Goal: Information Seeking & Learning: Find contact information

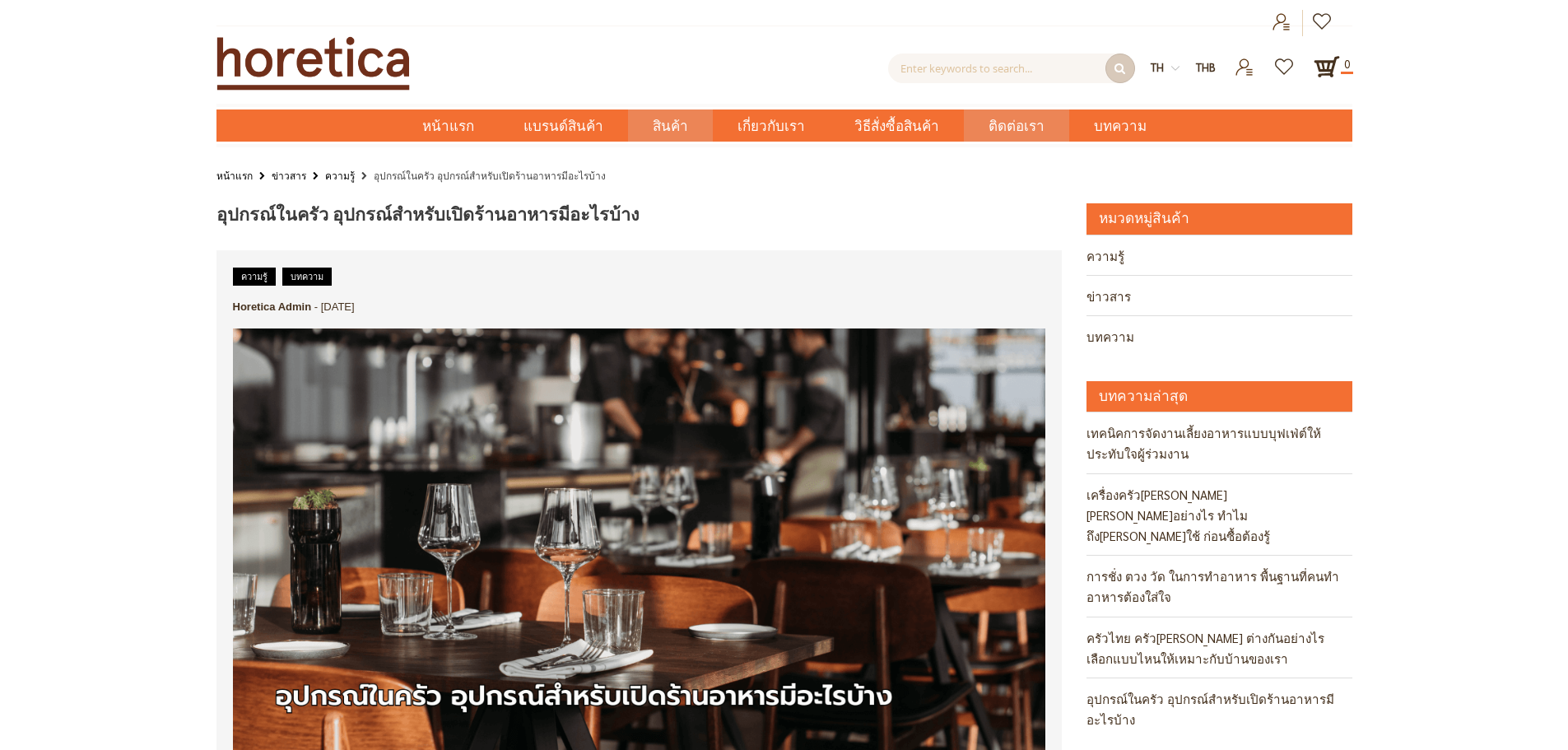
click at [997, 128] on span "ติดต่อเรา" at bounding box center [1016, 126] width 56 height 33
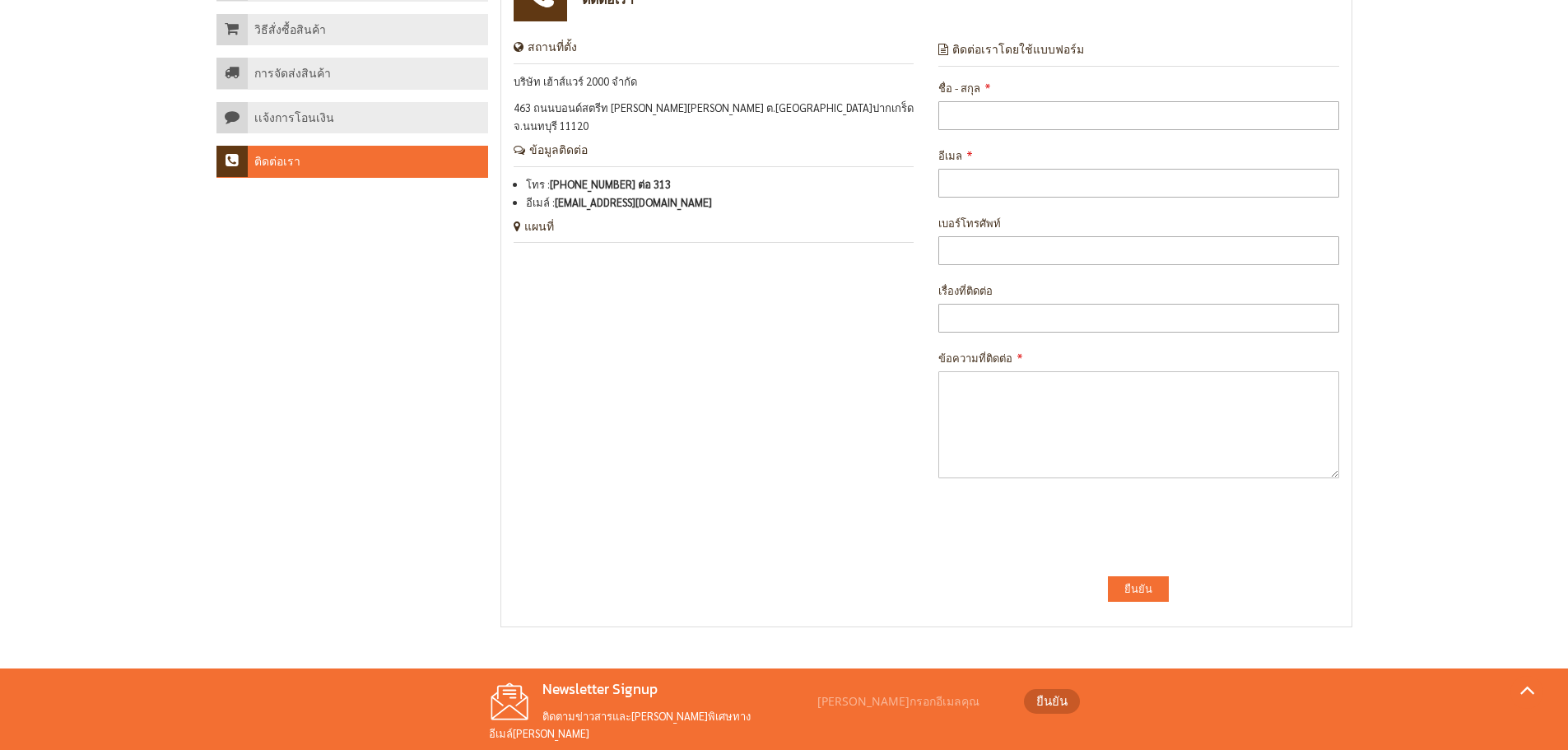
scroll to position [110, 0]
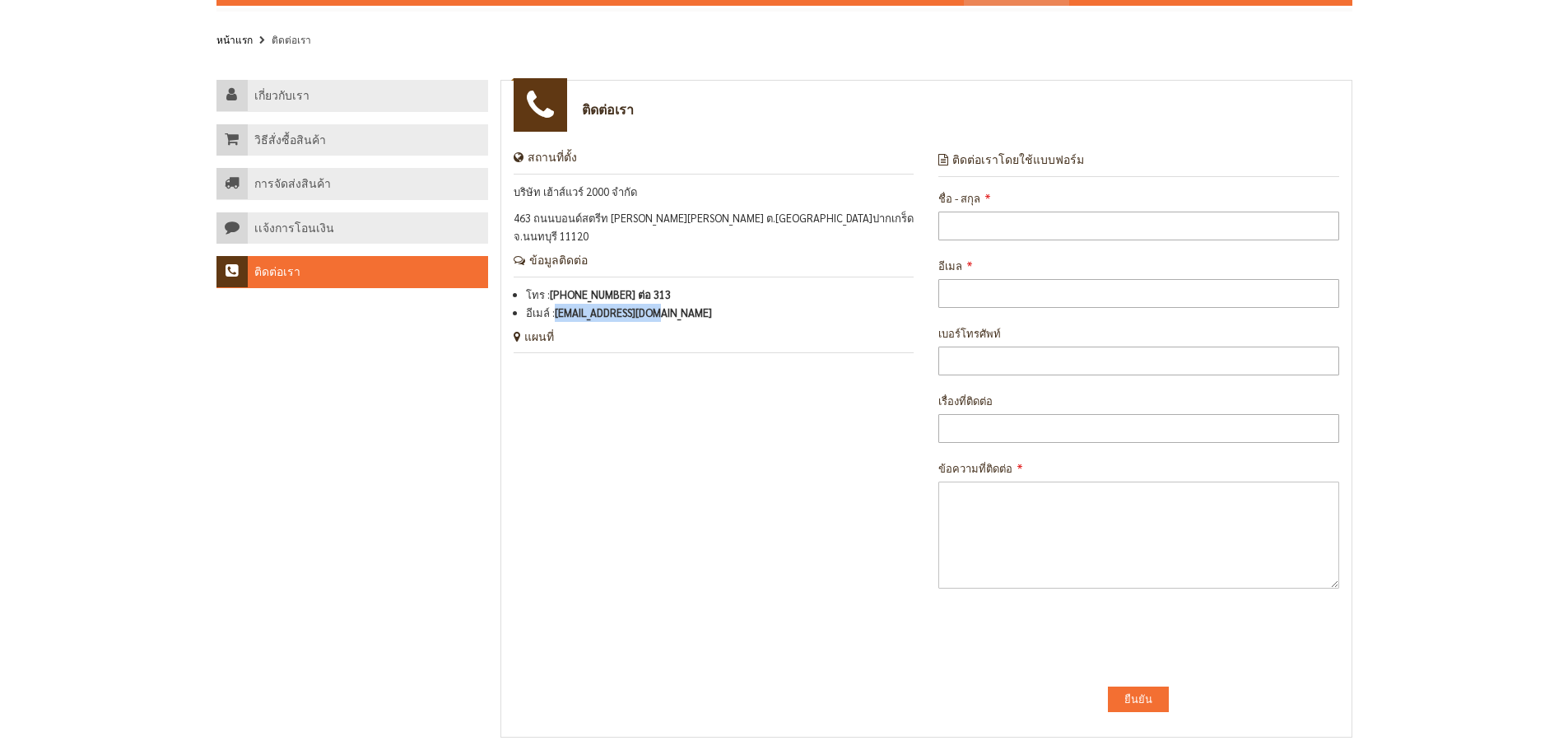
drag, startPoint x: 687, startPoint y: 288, endPoint x: 686, endPoint y: 314, distance: 26.0
click at [560, 304] on li "อีเมล์ : [EMAIL_ADDRESS][DOMAIN_NAME]" at bounding box center [720, 312] width 389 height 18
copy link "[EMAIL_ADDRESS][DOMAIN_NAME]"
drag, startPoint x: 552, startPoint y: 294, endPoint x: 716, endPoint y: 296, distance: 164.0
click at [716, 304] on li "อีเมล์ : horeca@hw2000.co.th" at bounding box center [720, 312] width 389 height 18
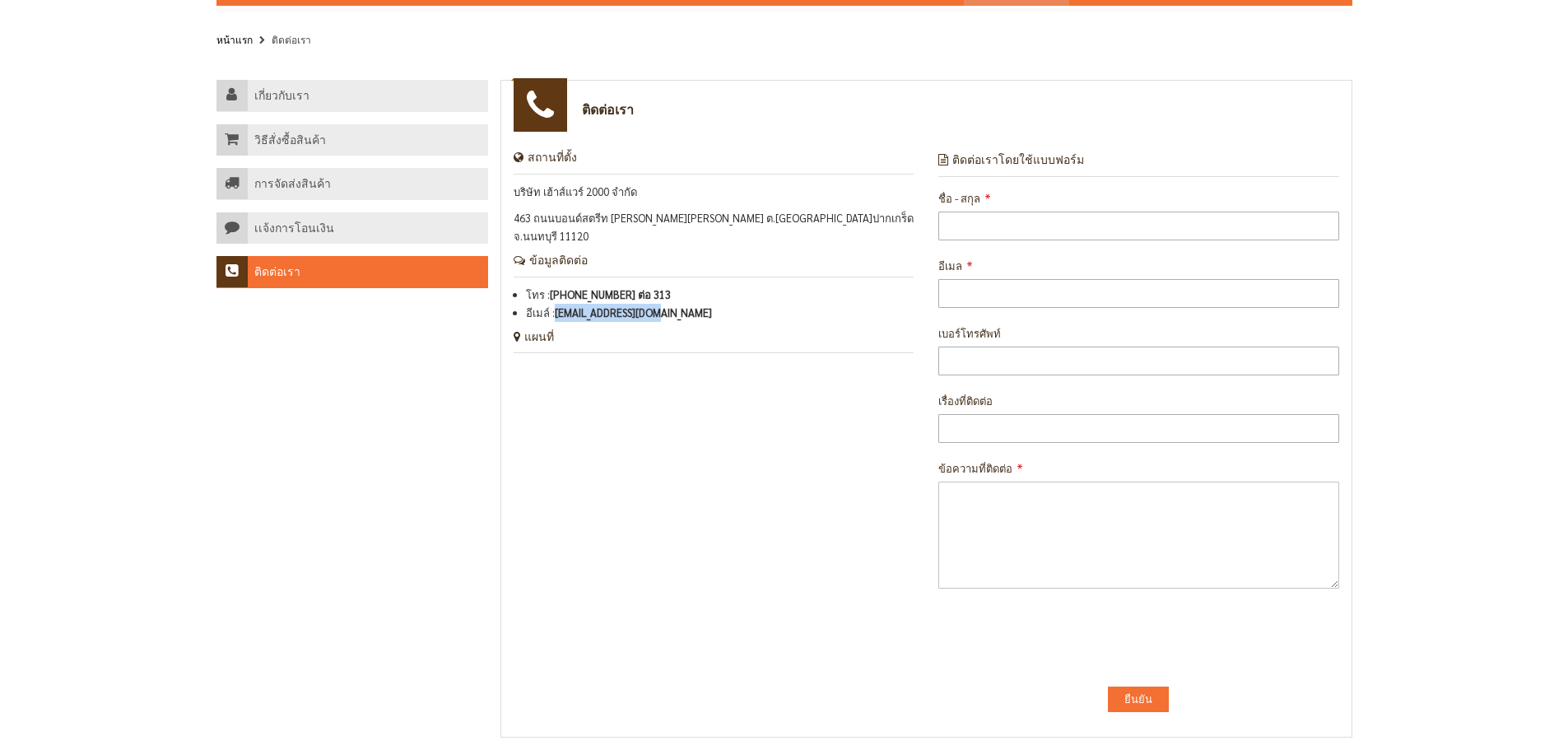
copy li "[EMAIL_ADDRESS][DOMAIN_NAME]"
